Goal: Transaction & Acquisition: Purchase product/service

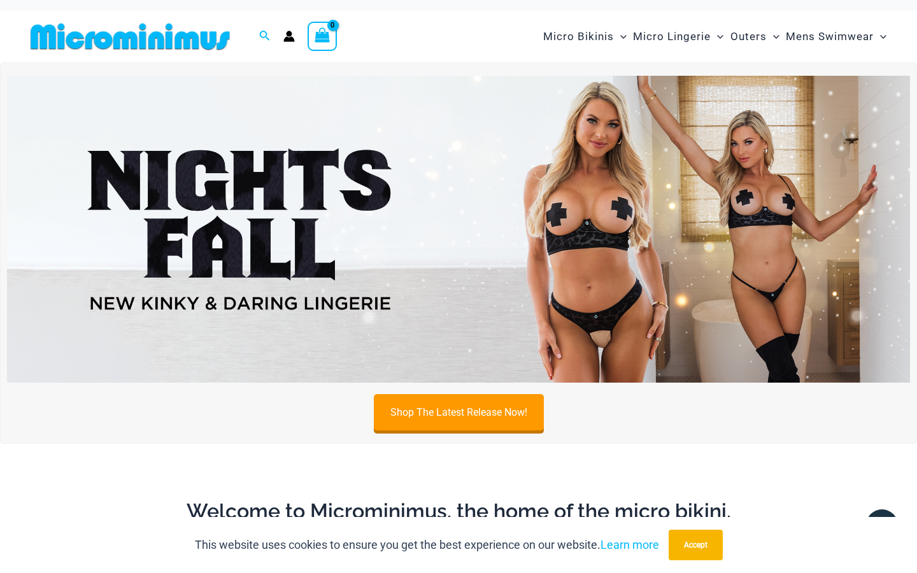
scroll to position [13, 0]
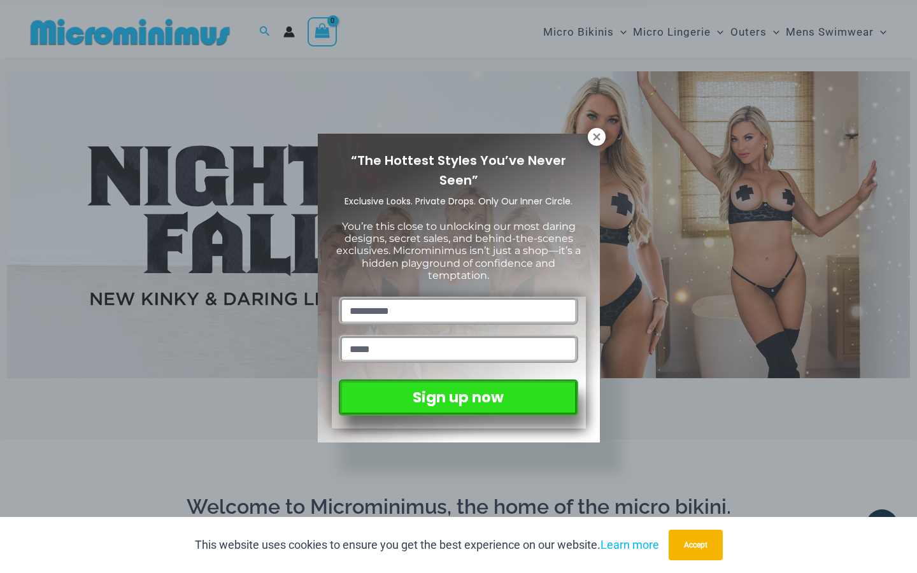
click at [600, 137] on icon at bounding box center [596, 136] width 11 height 11
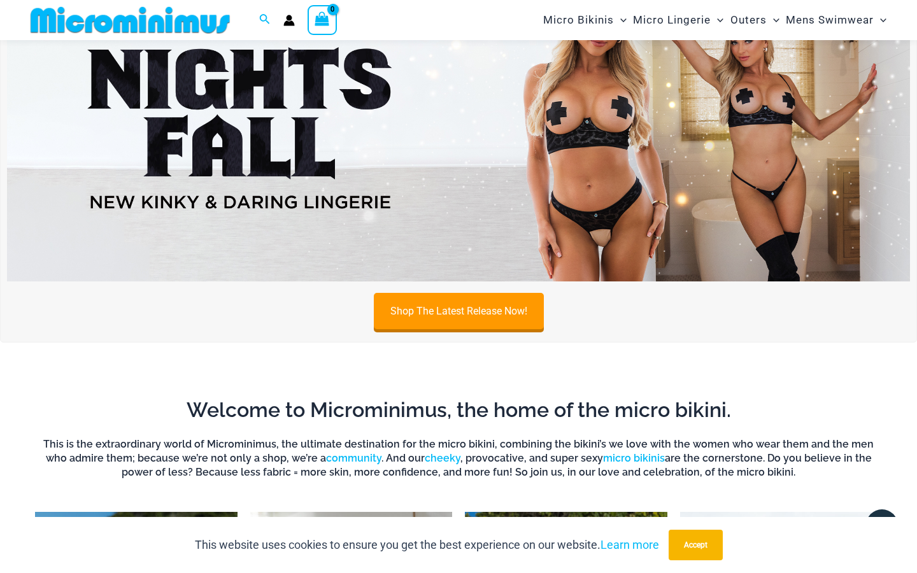
scroll to position [73, 0]
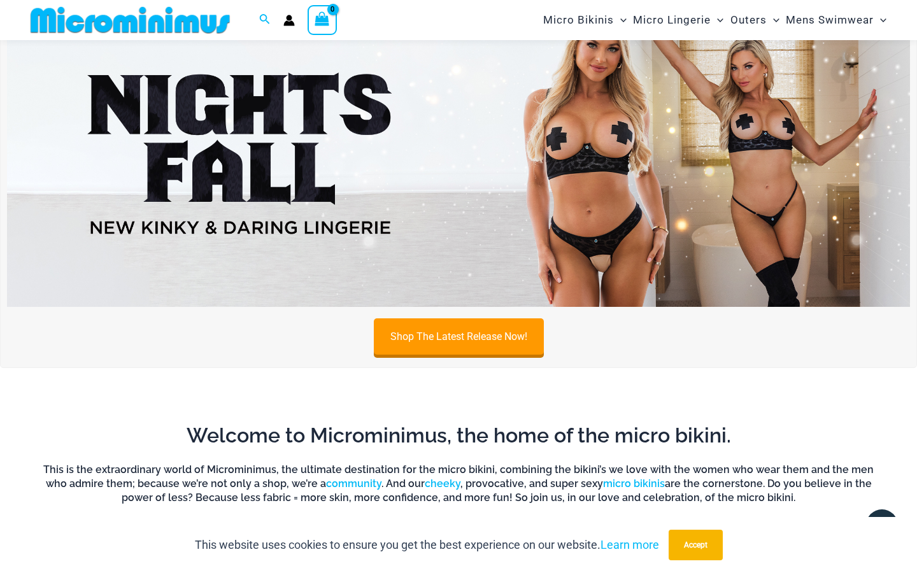
click at [555, 175] on img at bounding box center [458, 153] width 903 height 307
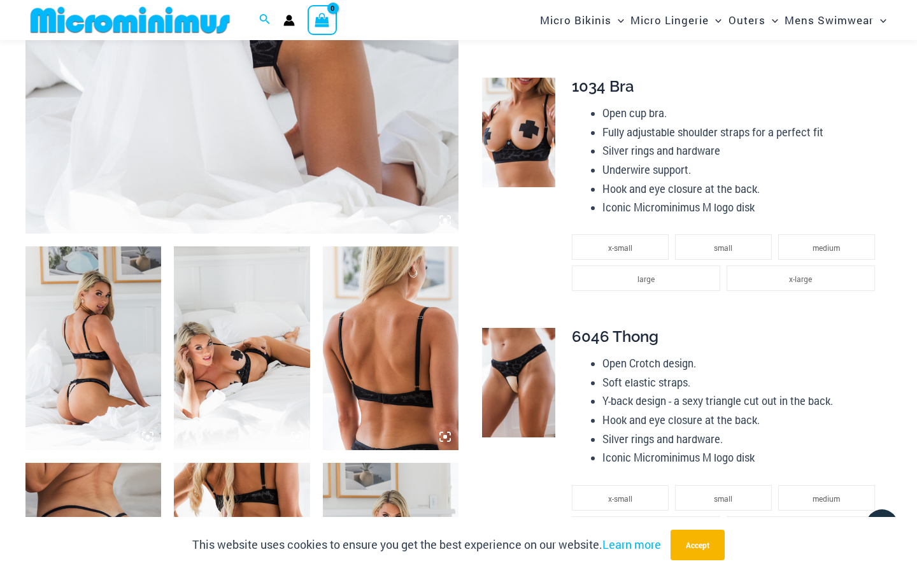
scroll to position [533, 0]
click at [121, 355] on img at bounding box center [93, 348] width 136 height 204
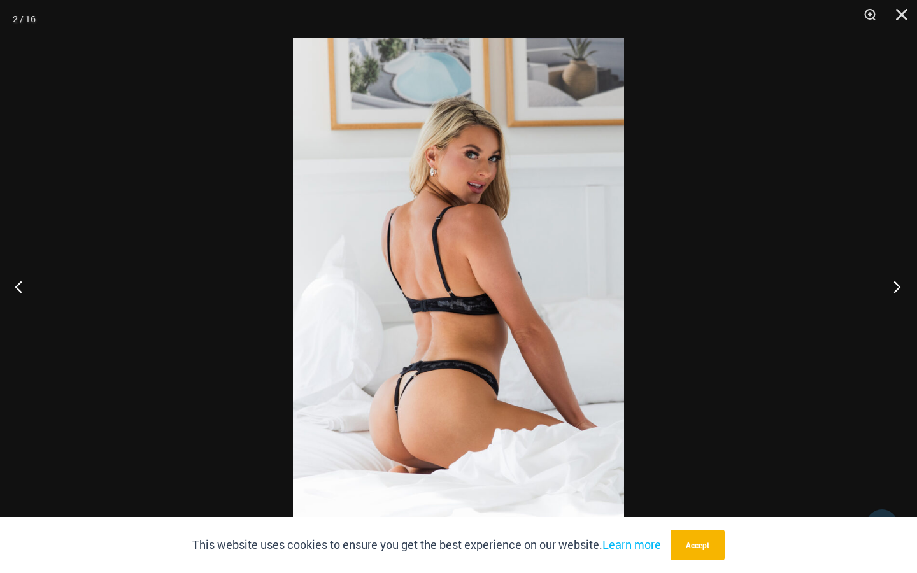
click at [897, 282] on button "Next" at bounding box center [894, 287] width 48 height 64
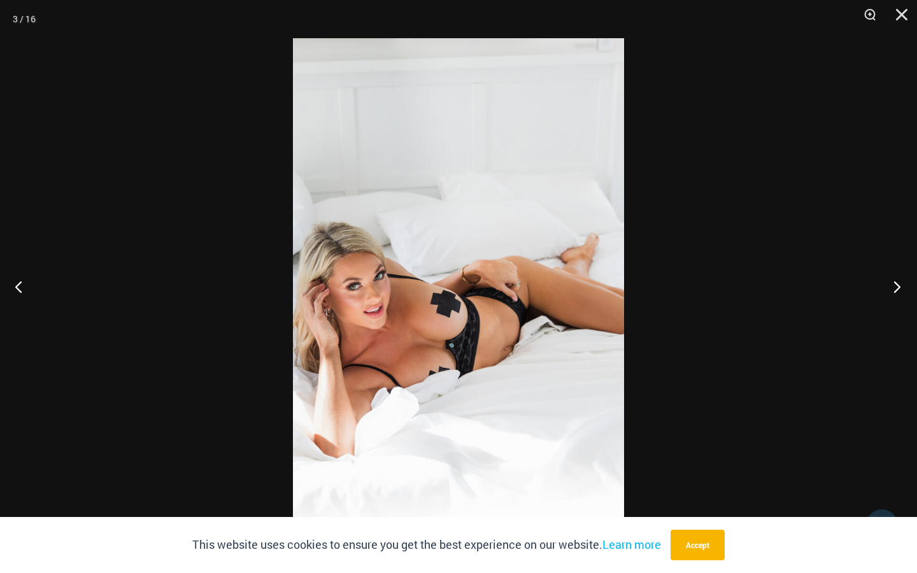
click at [897, 282] on button "Next" at bounding box center [894, 287] width 48 height 64
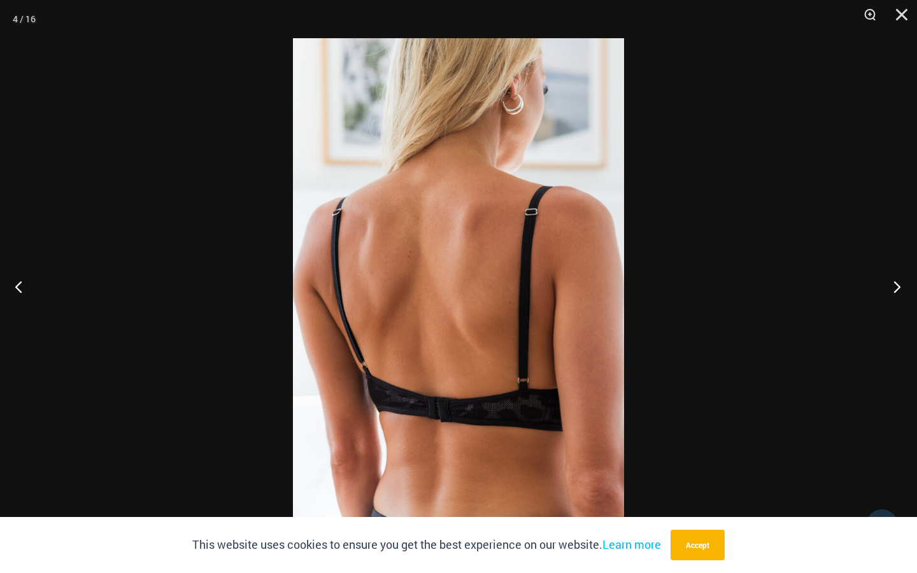
click at [897, 282] on button "Next" at bounding box center [894, 287] width 48 height 64
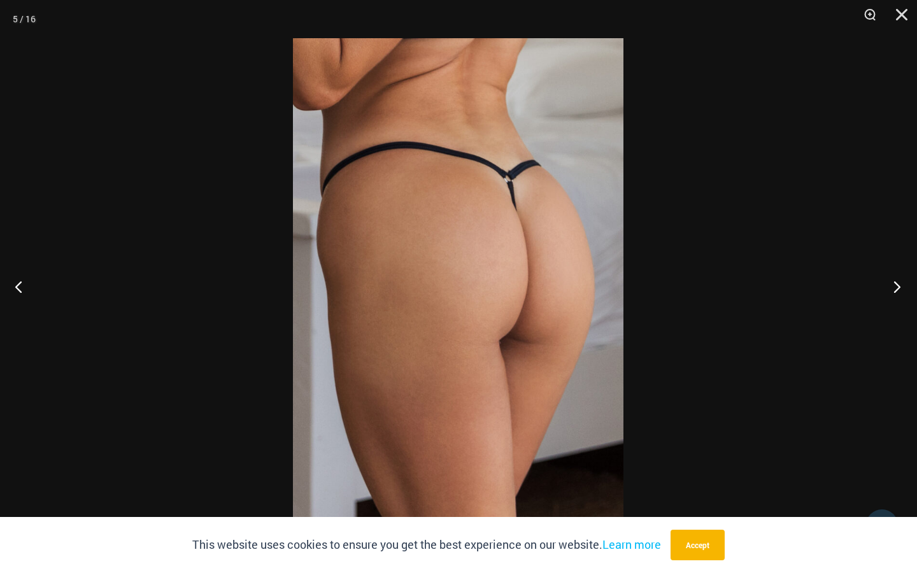
click at [897, 282] on button "Next" at bounding box center [894, 287] width 48 height 64
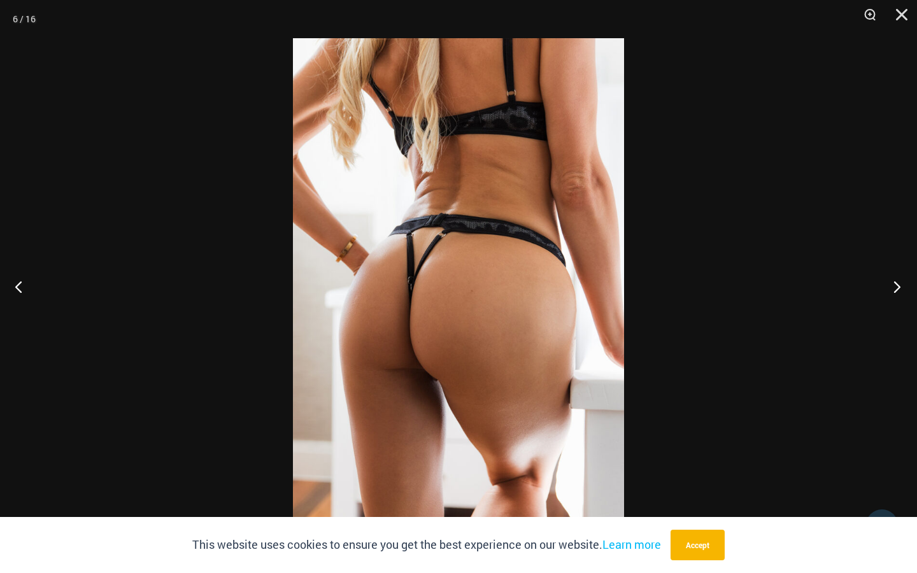
click at [897, 282] on button "Next" at bounding box center [894, 287] width 48 height 64
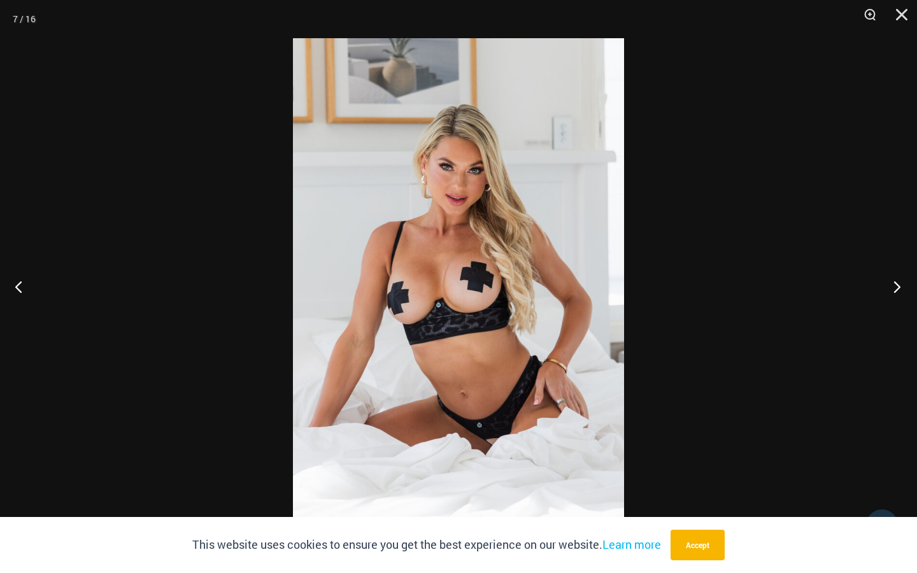
click at [897, 282] on button "Next" at bounding box center [894, 287] width 48 height 64
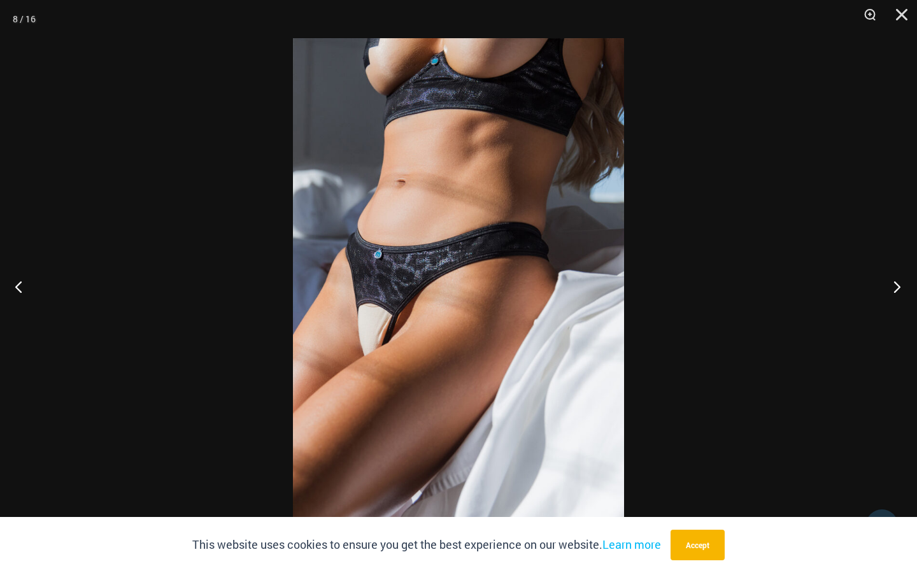
click at [897, 282] on button "Next" at bounding box center [894, 287] width 48 height 64
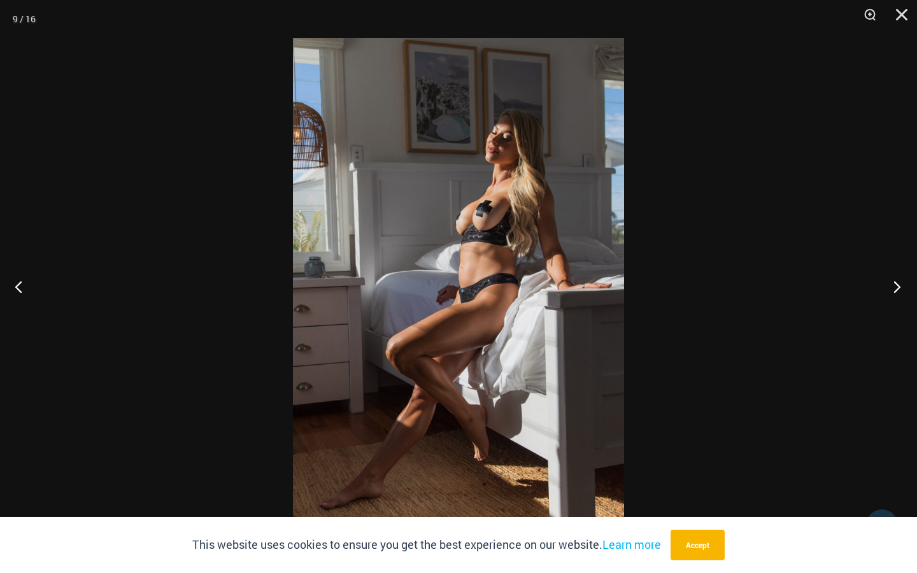
click at [897, 282] on button "Next" at bounding box center [894, 287] width 48 height 64
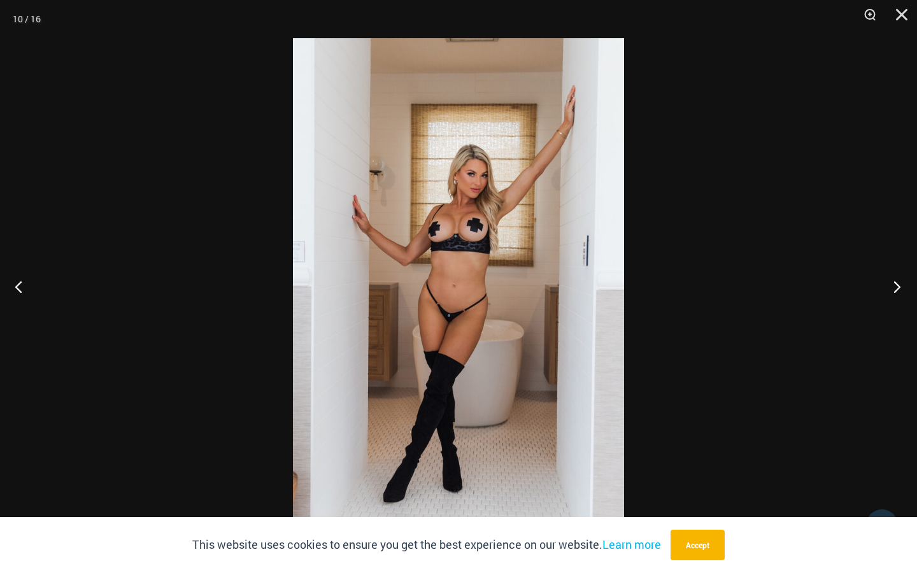
click at [897, 282] on button "Next" at bounding box center [894, 287] width 48 height 64
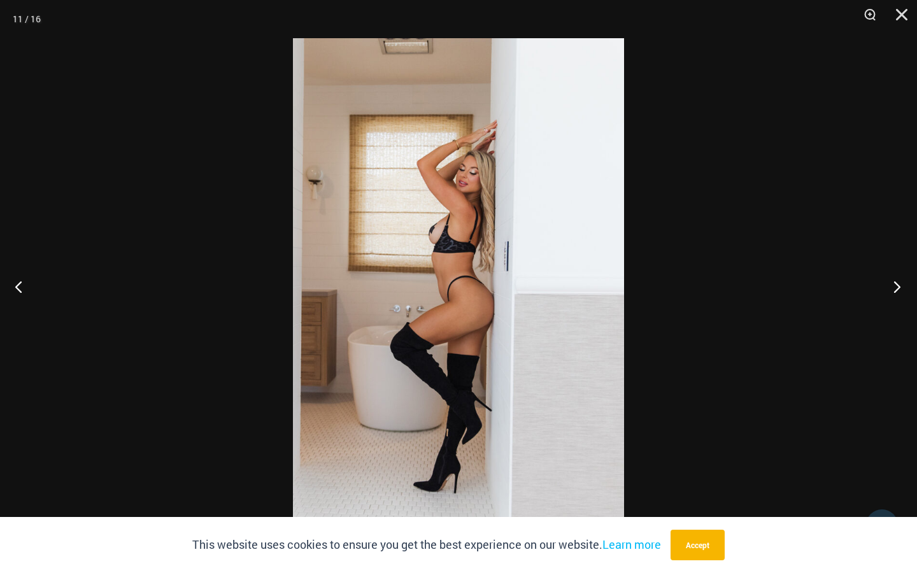
click at [897, 282] on button "Next" at bounding box center [894, 287] width 48 height 64
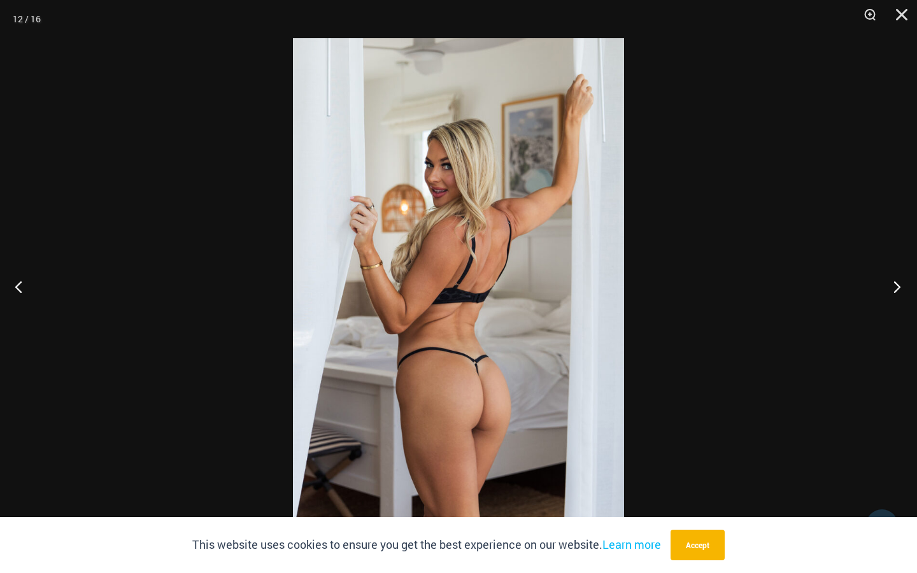
click at [897, 282] on button "Next" at bounding box center [894, 287] width 48 height 64
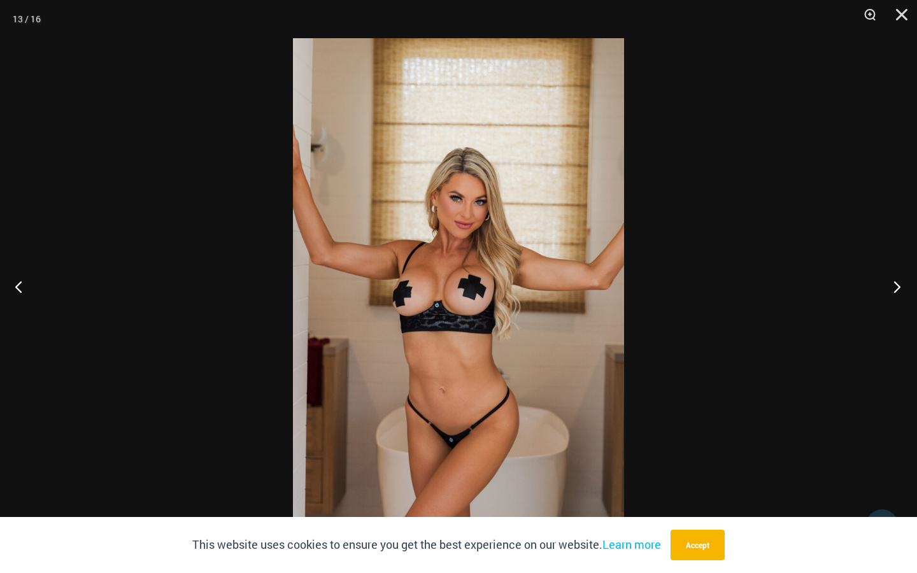
click at [897, 282] on button "Next" at bounding box center [894, 287] width 48 height 64
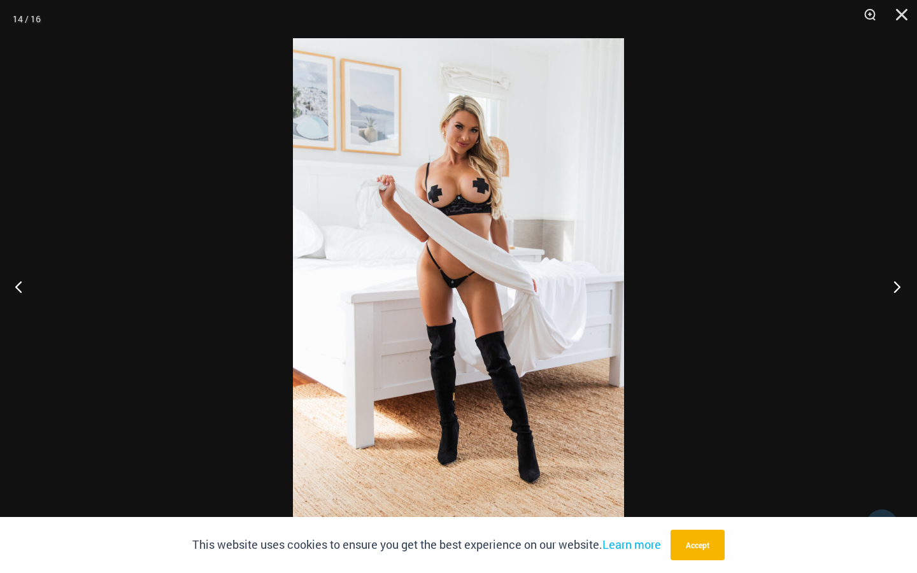
click at [897, 282] on button "Next" at bounding box center [894, 287] width 48 height 64
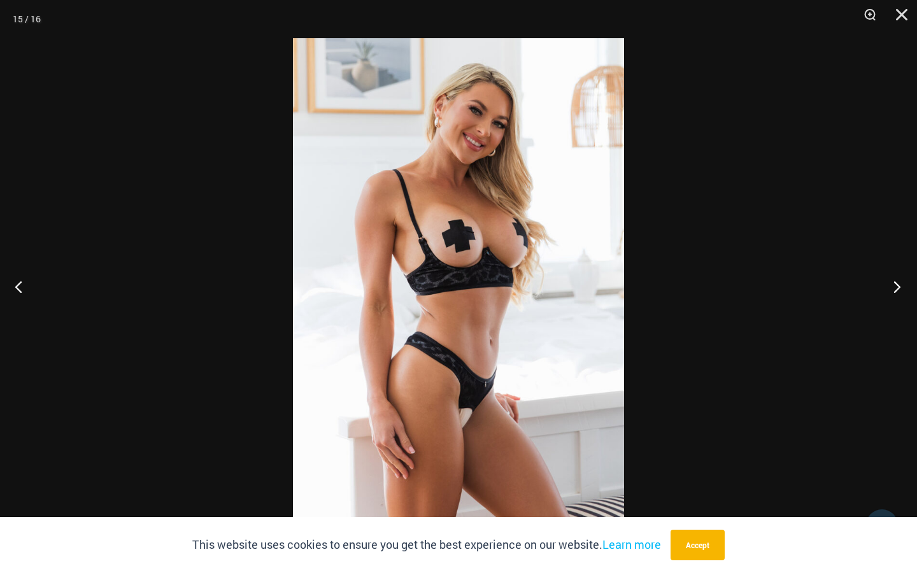
click at [897, 282] on button "Next" at bounding box center [894, 287] width 48 height 64
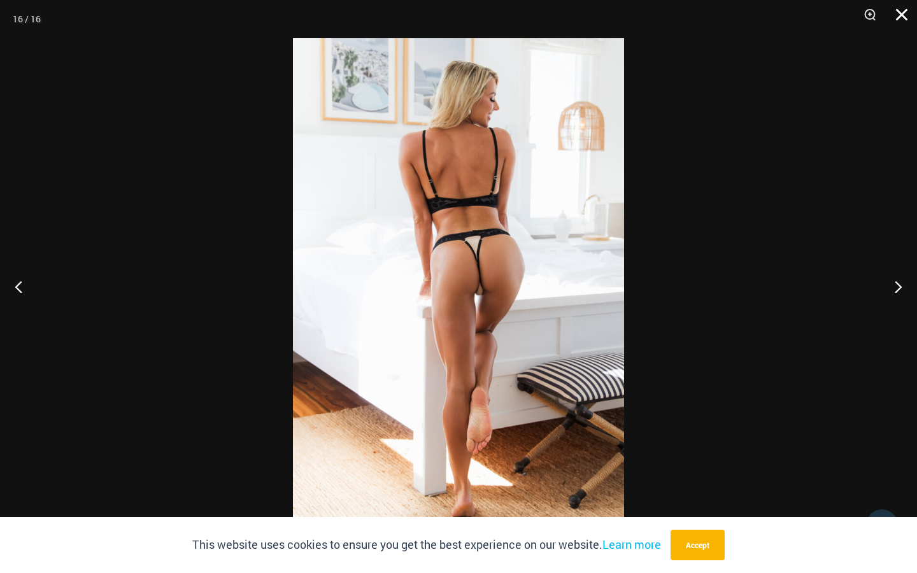
click at [903, 15] on button "Close" at bounding box center [898, 19] width 32 height 38
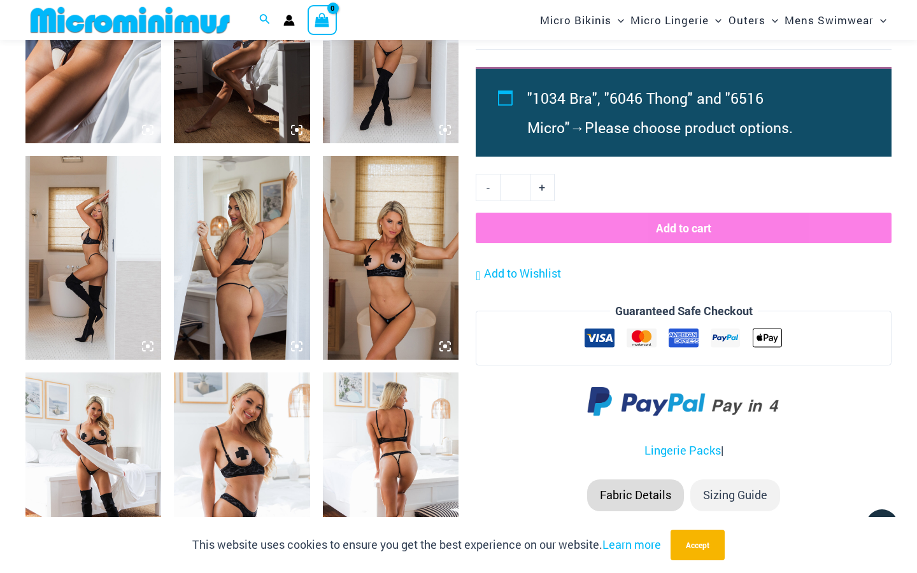
scroll to position [1456, 0]
